Goal: Information Seeking & Learning: Learn about a topic

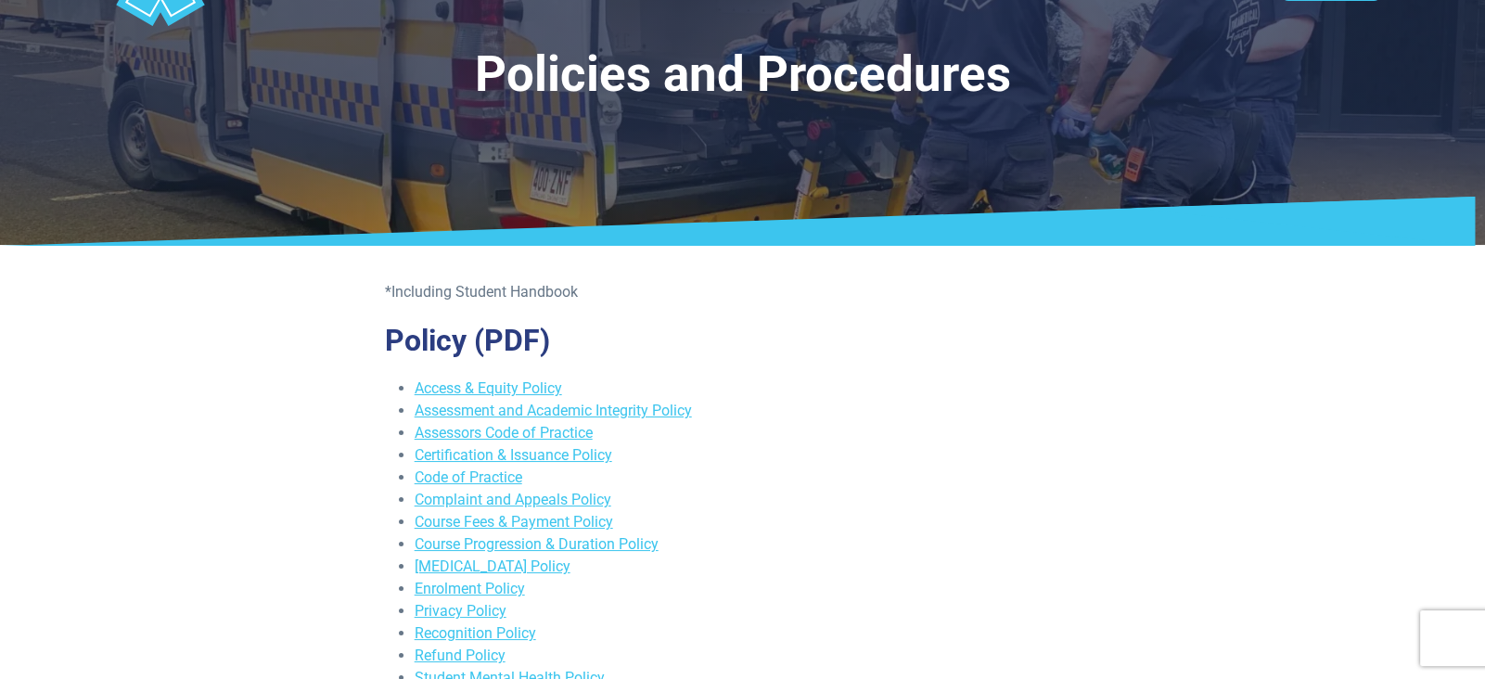
scroll to position [208, 0]
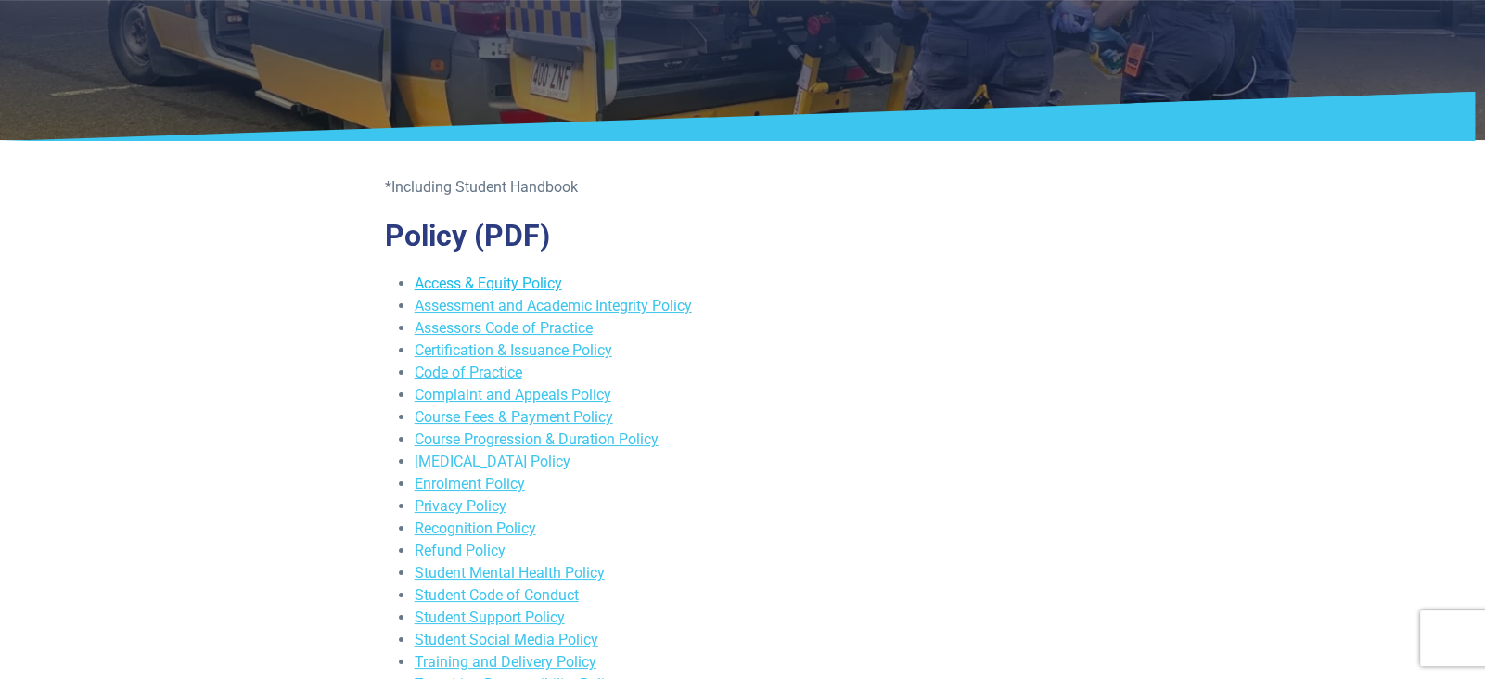
click at [501, 289] on link "Access & Equity Policy" at bounding box center [488, 284] width 147 height 18
click at [624, 304] on link "Assessment and Academic Integrity Policy" at bounding box center [553, 306] width 277 height 18
click at [470, 327] on link "Assessors Code of Practice" at bounding box center [504, 328] width 178 height 18
click at [483, 400] on link "Complaint and Appeals Policy" at bounding box center [513, 395] width 197 height 18
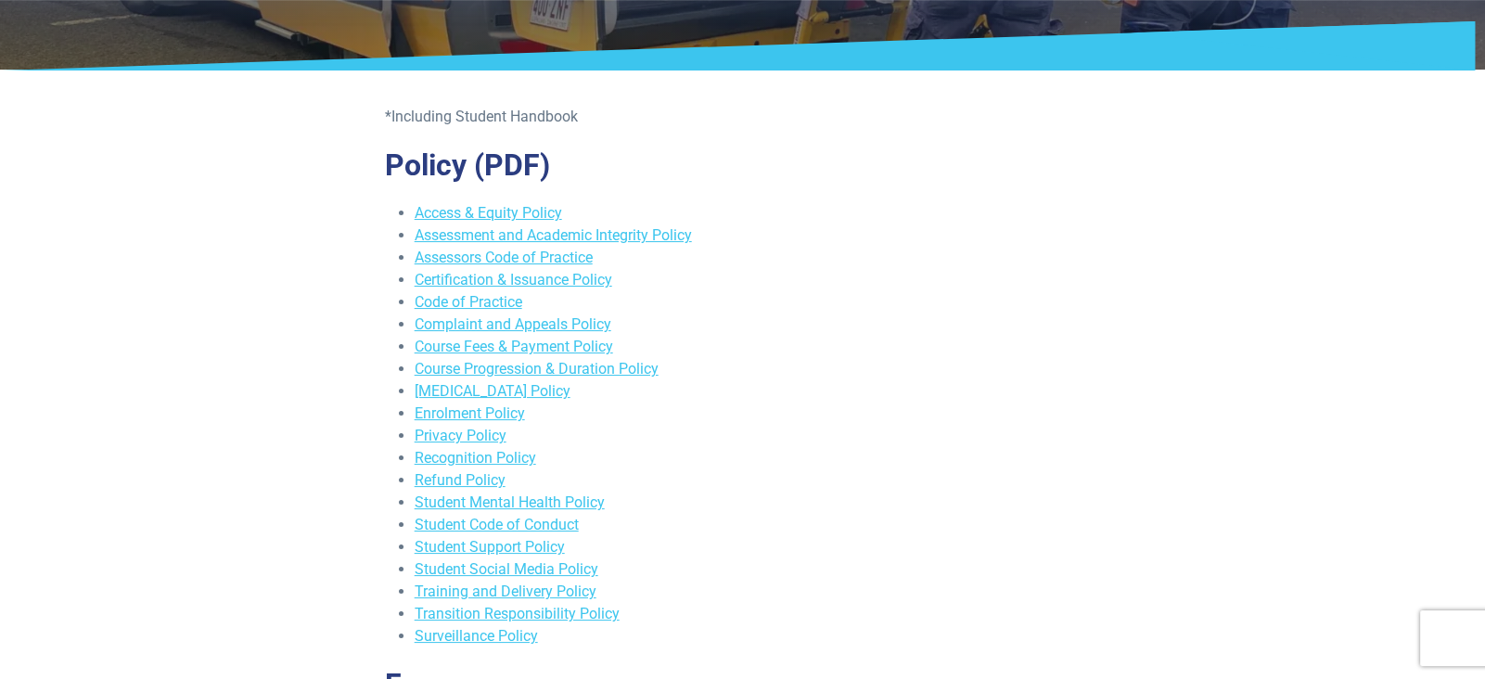
scroll to position [311, 0]
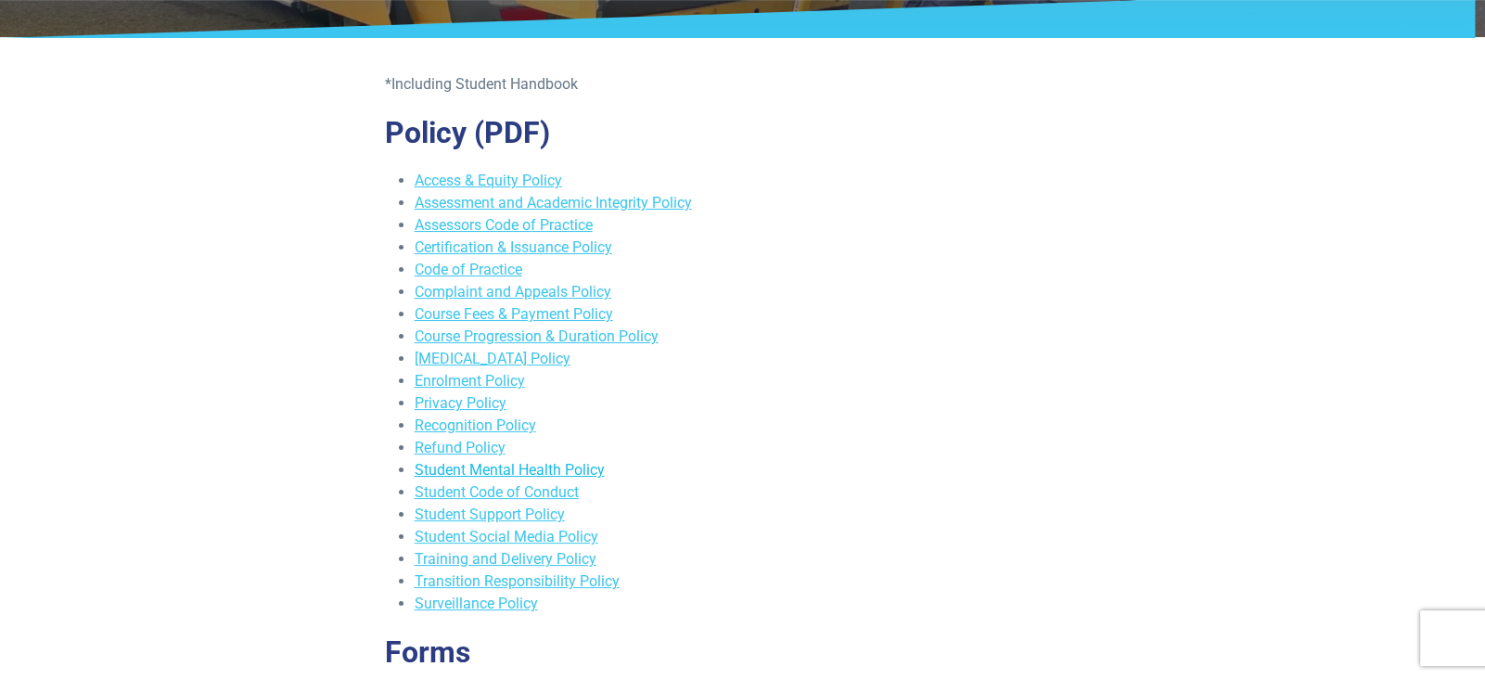
click at [491, 463] on link "Student Mental Health Policy" at bounding box center [510, 470] width 190 height 18
click at [423, 491] on link "Student Code of Conduct" at bounding box center [497, 492] width 164 height 18
click at [483, 518] on link "Student Support Policy" at bounding box center [490, 515] width 150 height 18
drag, startPoint x: 437, startPoint y: 537, endPoint x: 447, endPoint y: 535, distance: 10.4
click at [439, 537] on link "Student Social Media Policy" at bounding box center [507, 537] width 184 height 18
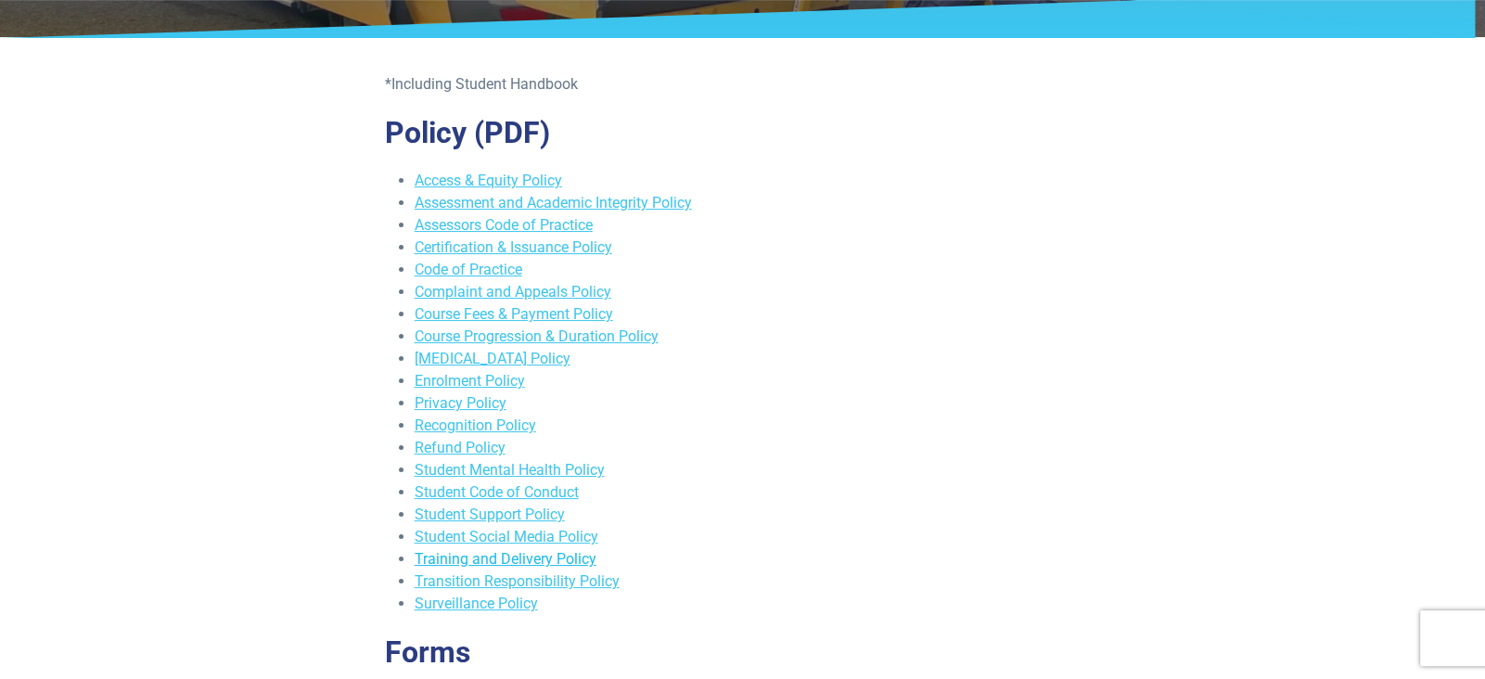
click at [534, 555] on link "Training and Delivery Policy" at bounding box center [506, 559] width 182 height 18
click at [572, 572] on link "Transition Responsibility Policy" at bounding box center [517, 581] width 205 height 18
drag, startPoint x: 467, startPoint y: 602, endPoint x: 478, endPoint y: 597, distance: 12.1
click at [467, 602] on link "Surveillance Policy" at bounding box center [476, 604] width 123 height 18
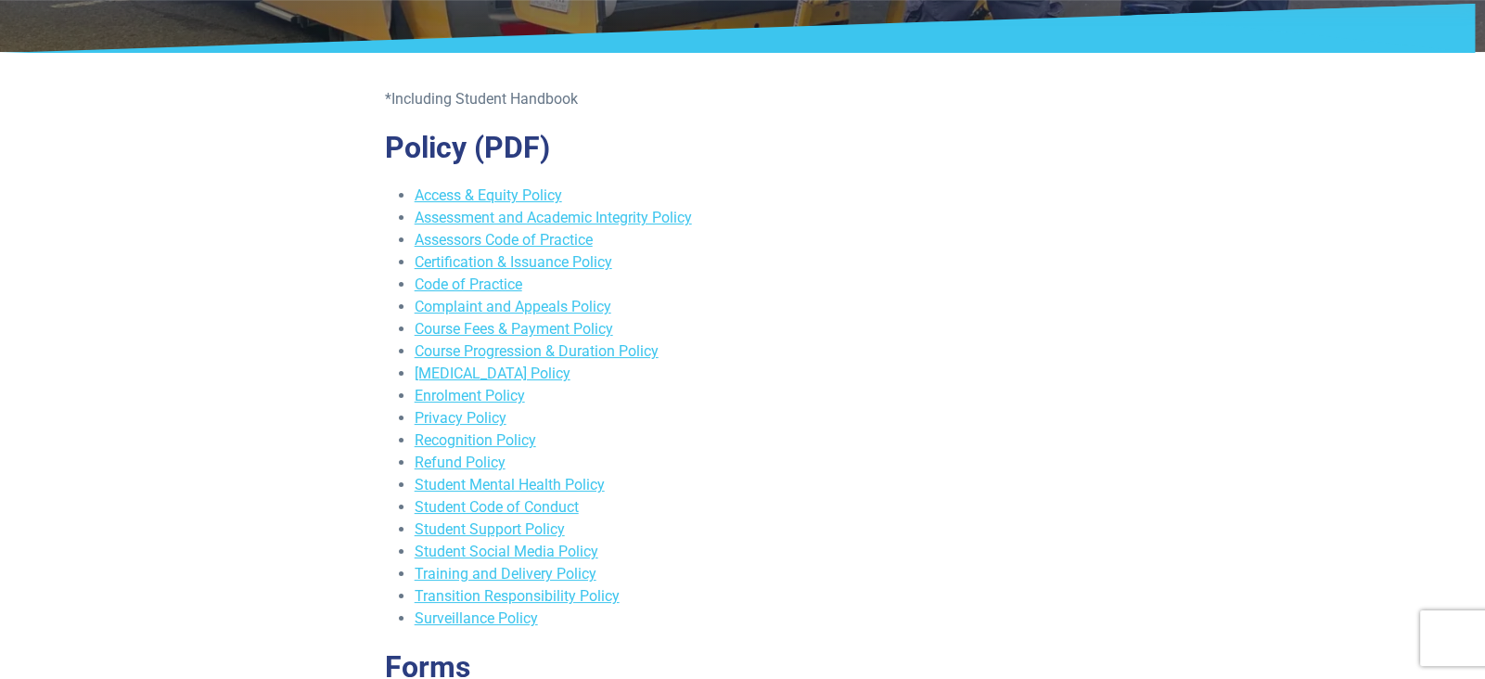
scroll to position [416, 0]
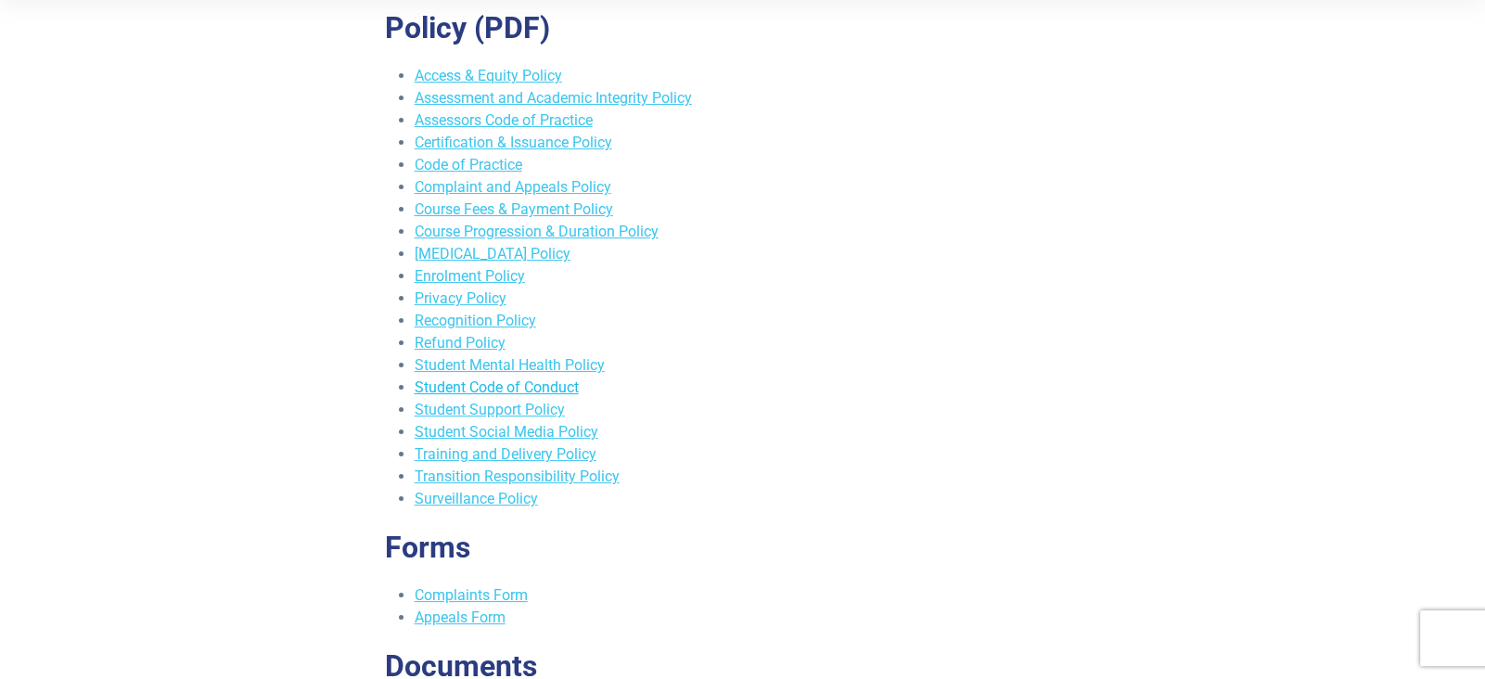
click at [484, 390] on link "Student Code of Conduct" at bounding box center [497, 387] width 164 height 18
